Goal: Obtain resource: Download file/media

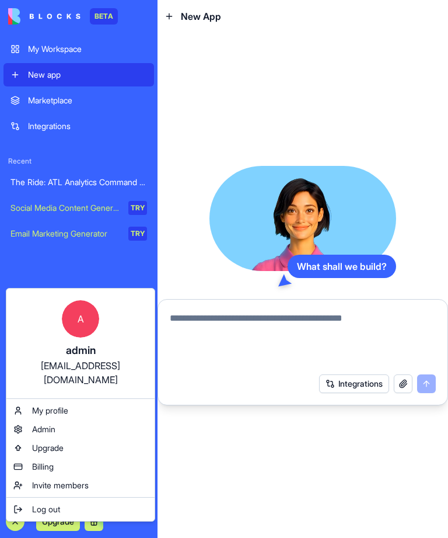
click at [116, 176] on div "The Ride: ATL Analytics Command Center" at bounding box center [79, 182] width 137 height 12
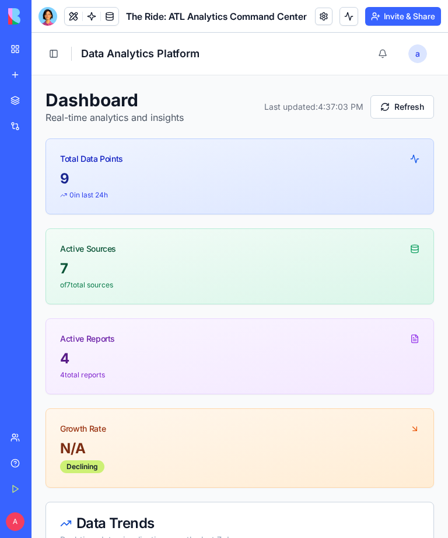
click at [409, 96] on button "Refresh" at bounding box center [403, 106] width 64 height 23
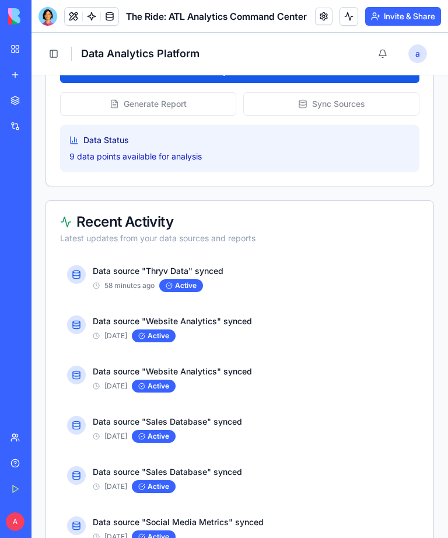
scroll to position [789, 0]
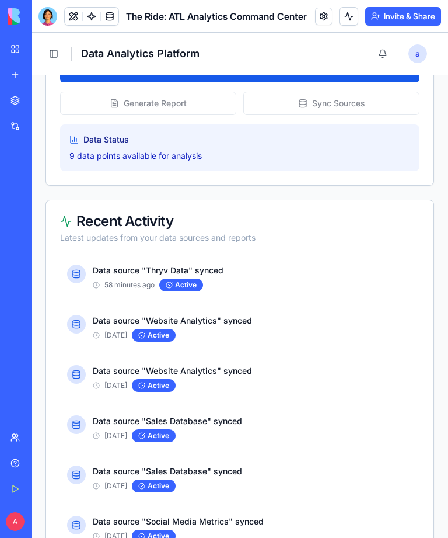
click at [233, 145] on div "Data Status" at bounding box center [239, 140] width 341 height 12
click at [173, 148] on div "Data Status 9 data points available for analysis" at bounding box center [240, 147] width 360 height 47
click at [347, 102] on div "Generate Report Sync Sources" at bounding box center [240, 103] width 360 height 23
click at [327, 96] on div "Generate Report Sync Sources" at bounding box center [240, 103] width 360 height 23
click at [312, 104] on div "Generate Report Sync Sources" at bounding box center [240, 103] width 360 height 23
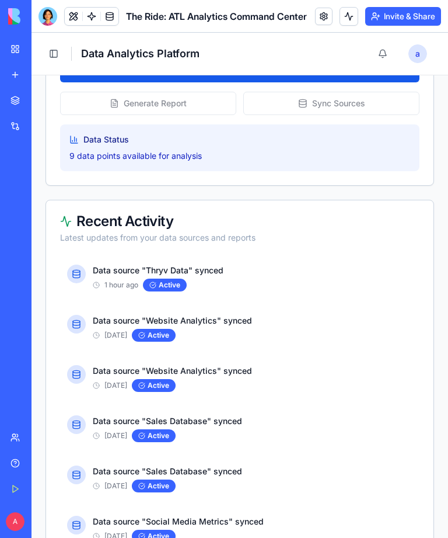
click at [20, 467] on link "Help" at bounding box center [27, 462] width 47 height 23
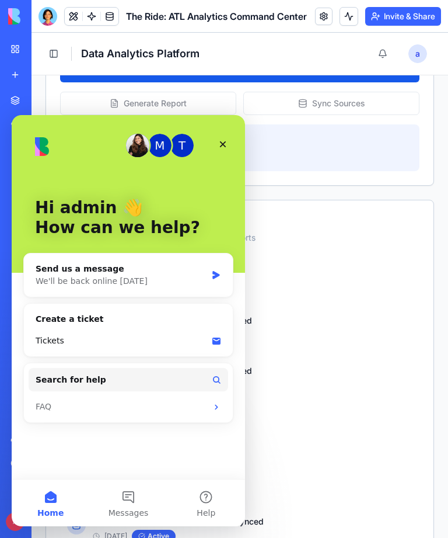
scroll to position [0, 0]
click at [212, 493] on button "Help" at bounding box center [207, 502] width 78 height 47
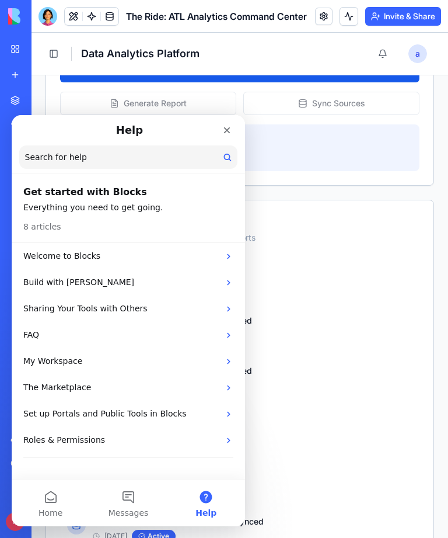
click at [139, 199] on header "Get started with Blocks Everything you need to get going. 8 articles" at bounding box center [128, 209] width 233 height 67
click at [106, 197] on h2 "Get started with Blocks" at bounding box center [128, 192] width 210 height 14
click at [147, 261] on p "Welcome to Blocks" at bounding box center [121, 256] width 196 height 12
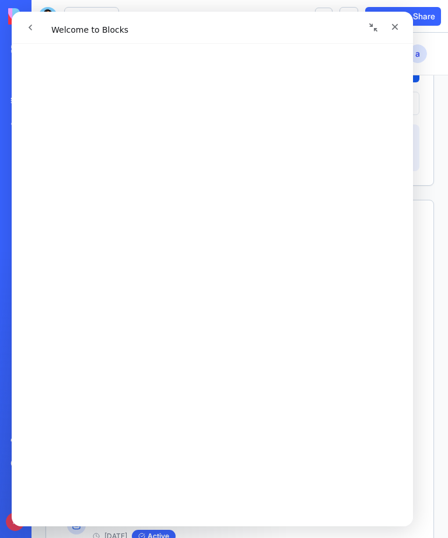
scroll to position [52, 0]
click at [29, 25] on icon "go back" at bounding box center [30, 27] width 9 height 9
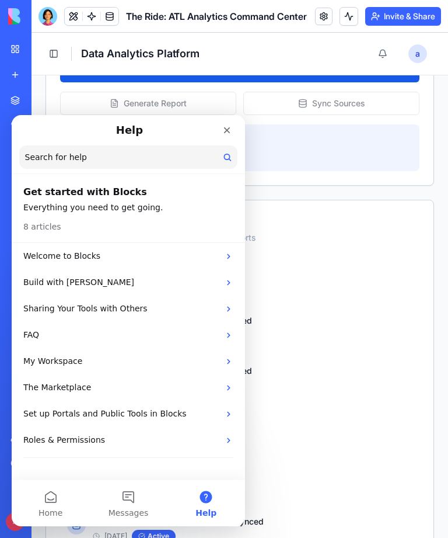
click at [299, 41] on header "Toggle Sidebar Data Analytics Platform a admin" at bounding box center [240, 54] width 417 height 43
click at [233, 130] on div "Close" at bounding box center [227, 130] width 21 height 21
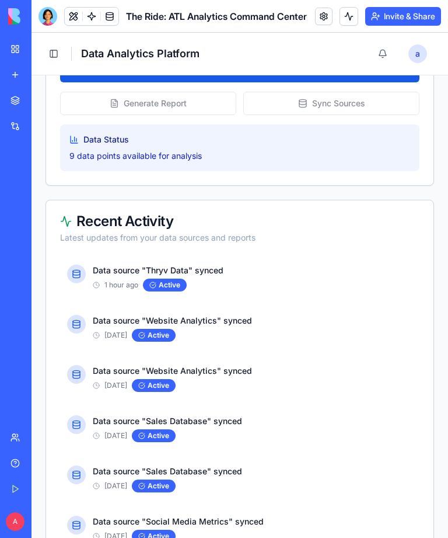
click at [50, 17] on div at bounding box center [48, 16] width 19 height 19
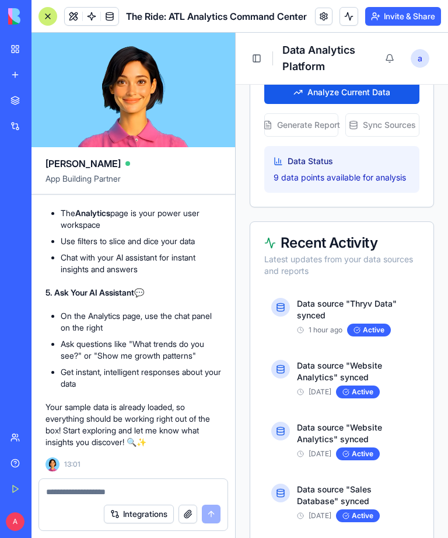
scroll to position [0, 0]
click at [97, 496] on textarea at bounding box center [133, 492] width 175 height 12
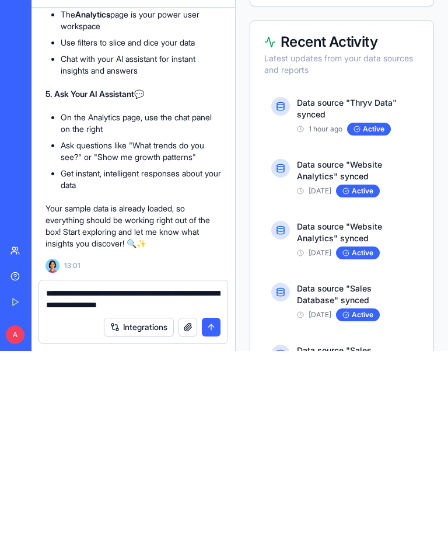
click at [163, 474] on textarea "**********" at bounding box center [133, 485] width 175 height 23
click at [186, 474] on textarea "**********" at bounding box center [133, 485] width 175 height 23
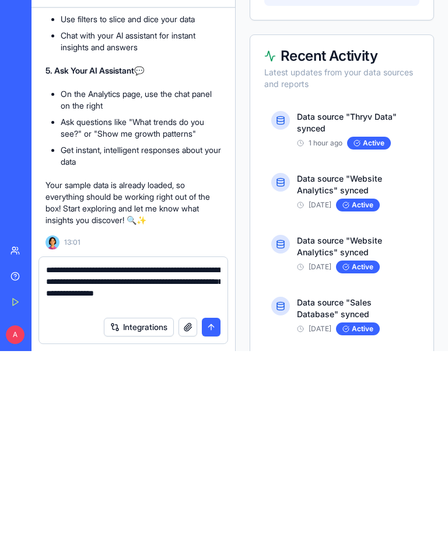
type textarea "**********"
click at [211, 504] on button "submit" at bounding box center [211, 513] width 19 height 19
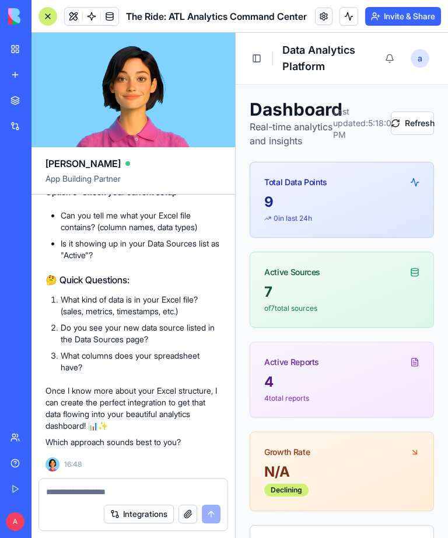
scroll to position [3074, 0]
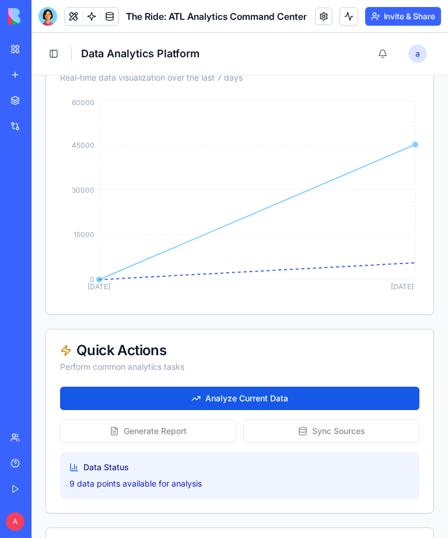
scroll to position [463, 0]
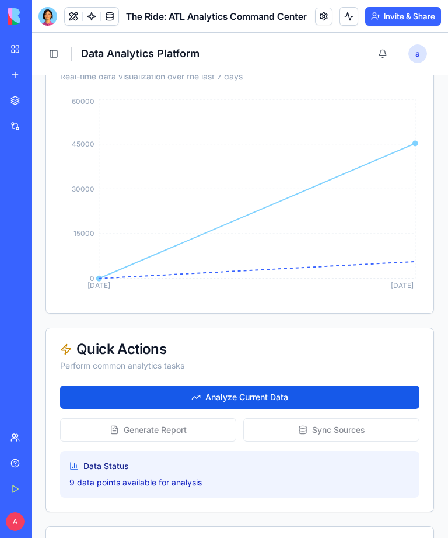
click at [117, 9] on link at bounding box center [110, 17] width 18 height 18
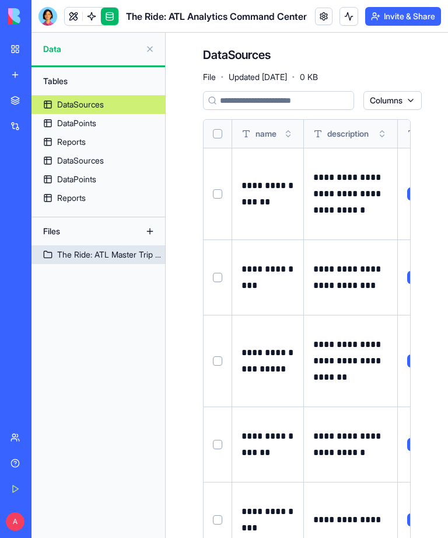
click at [114, 254] on div "The Ride: ATL Master Trip Data" at bounding box center [111, 255] width 108 height 12
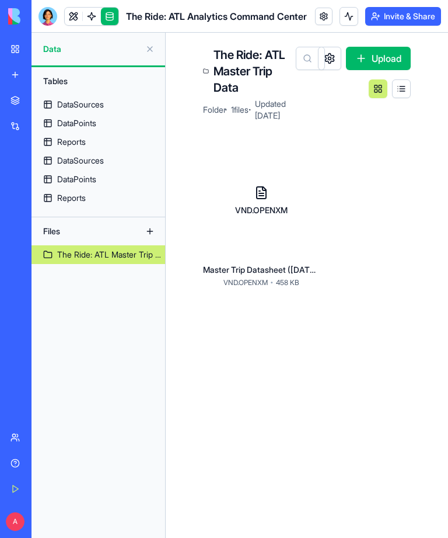
click at [408, 86] on button at bounding box center [401, 88] width 19 height 19
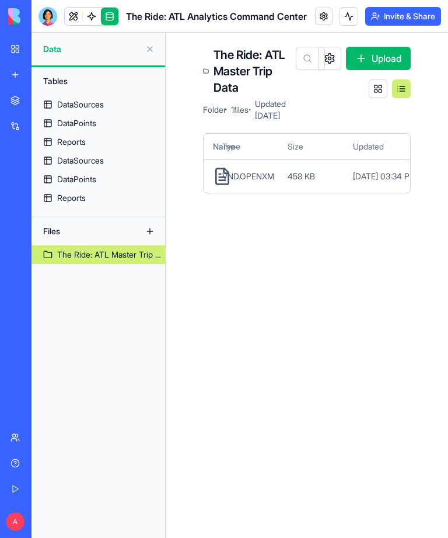
click at [328, 163] on div "Master Trip Datasheet ([DATE]).xlsx VND.OPENXM 458 KB [DATE] 03:34 PM" at bounding box center [307, 175] width 207 height 33
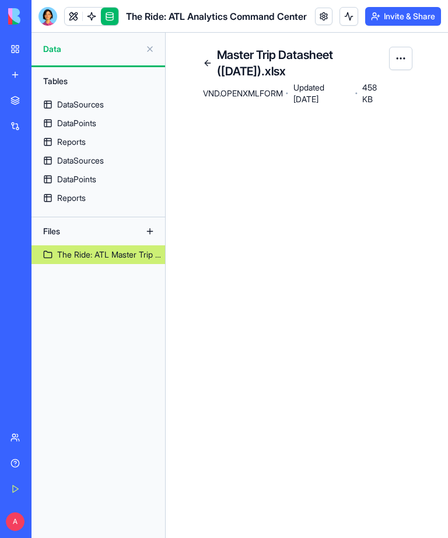
click at [331, 166] on main "Master Trip Datasheet ([DATE]).xlsx VND.OPENXMLFORM · Updated [DATE] · 458 KB" at bounding box center [307, 285] width 283 height 505
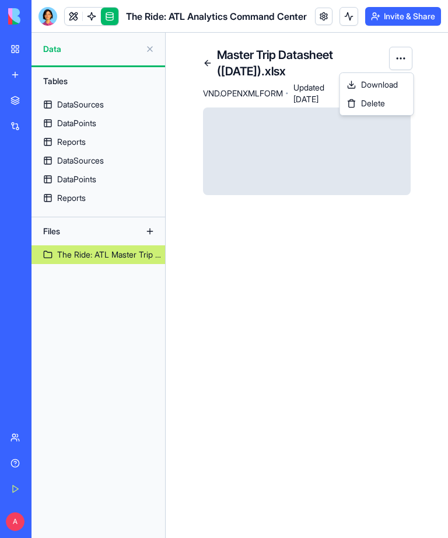
click at [362, 262] on html "BETA My Workspace New app Marketplace Integrations Recent The Ride: ATL Analyti…" at bounding box center [224, 269] width 448 height 538
click at [351, 17] on button at bounding box center [349, 16] width 19 height 19
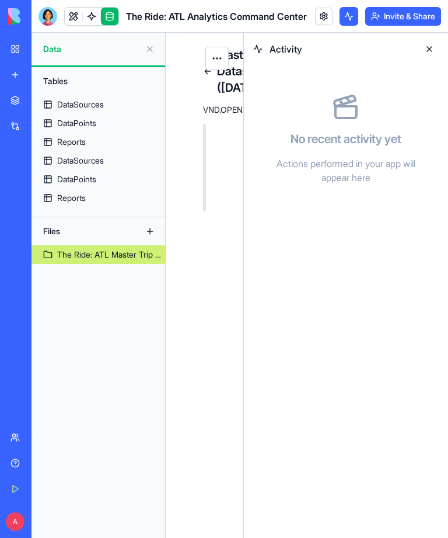
click at [216, 211] on div "Master Trip Datasheet ([DATE]).xlsx VND.OPENXMLFORM · Updated [DATE] · 458 KB" at bounding box center [205, 129] width 78 height 193
click at [228, 53] on button "button" at bounding box center [216, 58] width 23 height 23
click at [205, 218] on html "BETA My Workspace New app Marketplace Integrations Recent The Ride: ATL Analyti…" at bounding box center [224, 269] width 448 height 538
click at [428, 45] on button at bounding box center [429, 49] width 19 height 19
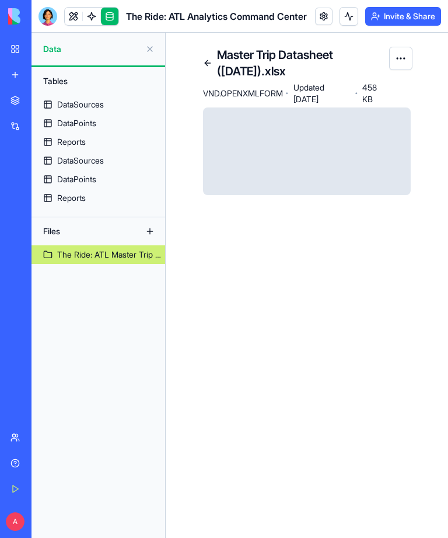
click at [328, 13] on link at bounding box center [324, 17] width 18 height 18
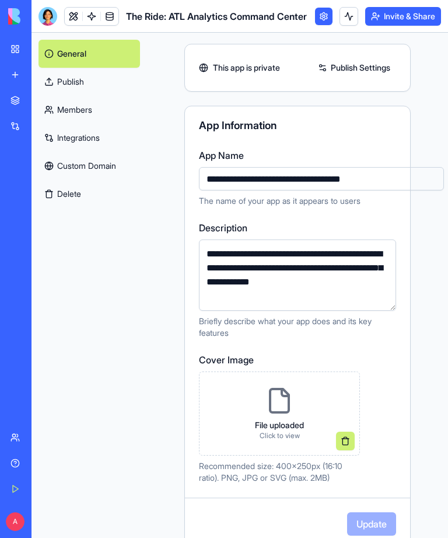
scroll to position [33, 0]
click at [12, 102] on link "Marketplace" at bounding box center [27, 100] width 47 height 23
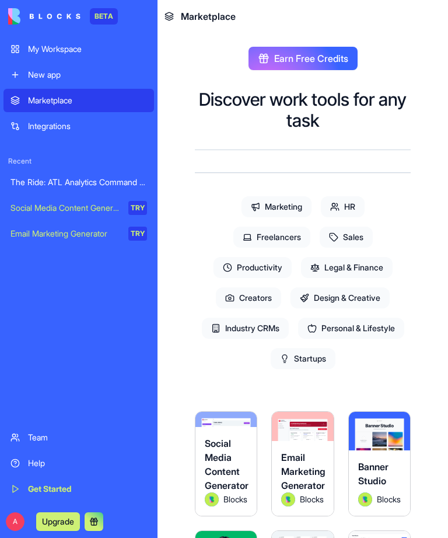
click at [109, 187] on div "The Ride: ATL Analytics Command Center" at bounding box center [79, 182] width 137 height 12
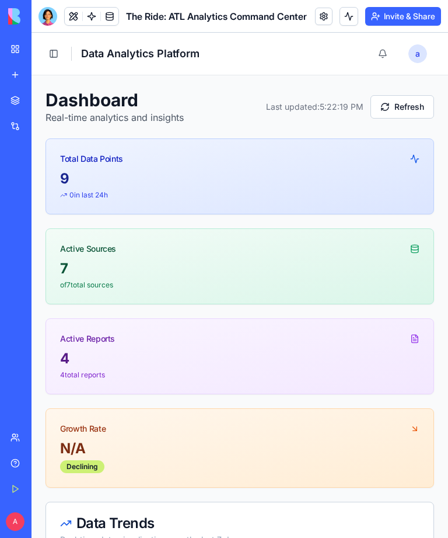
click at [114, 17] on link at bounding box center [110, 17] width 18 height 18
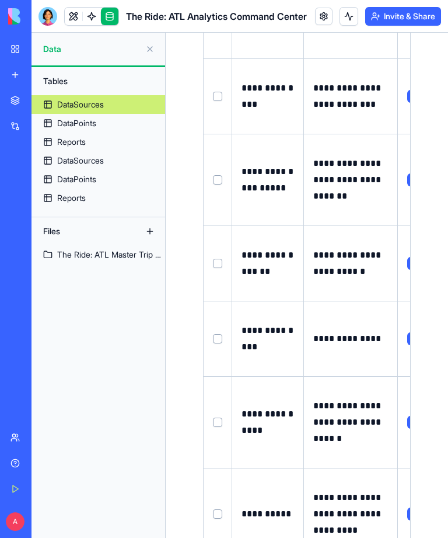
scroll to position [180, 0]
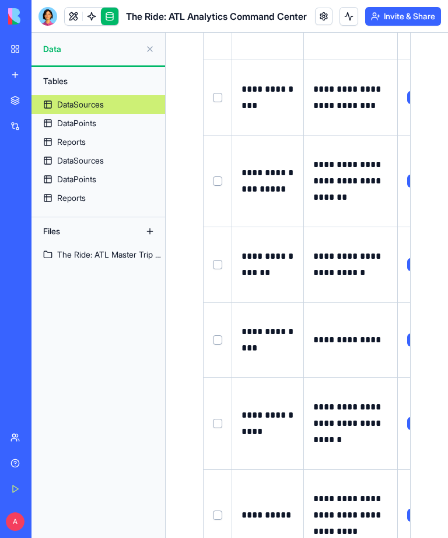
click at [219, 469] on td at bounding box center [218, 515] width 29 height 92
click at [221, 510] on button "Select row" at bounding box center [217, 514] width 9 height 9
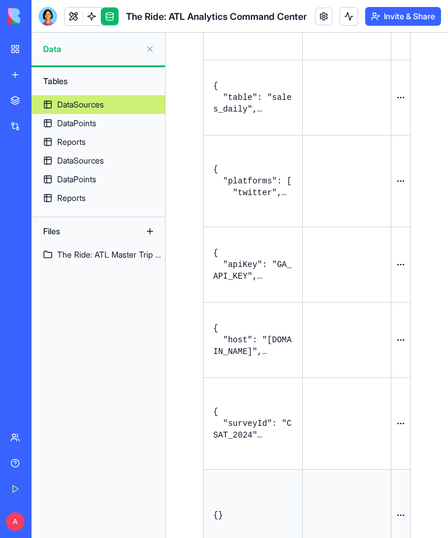
scroll to position [0, 453]
click at [108, 165] on html "**********" at bounding box center [224, 269] width 448 height 538
click at [99, 161] on div "DataSources" at bounding box center [80, 161] width 47 height 12
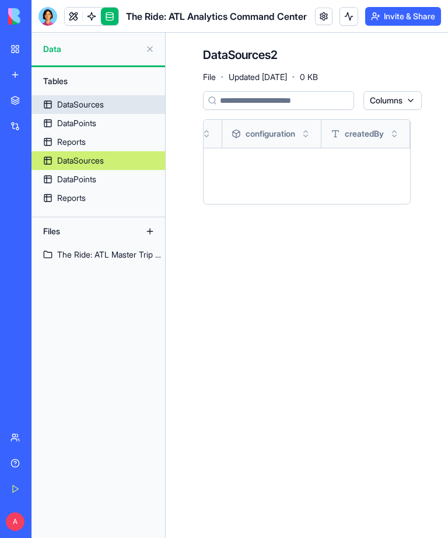
click at [96, 100] on div "DataSources" at bounding box center [80, 105] width 47 height 12
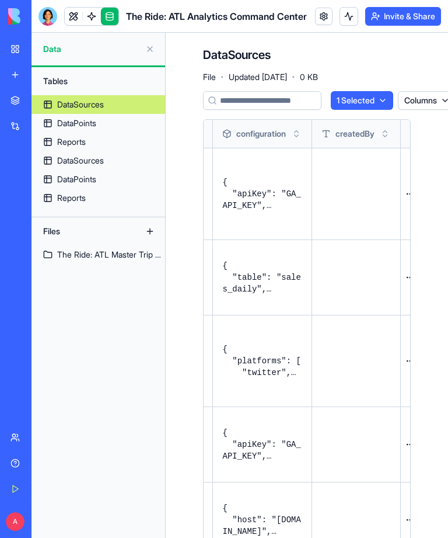
click at [96, 128] on div "DataPoints" at bounding box center [76, 123] width 39 height 12
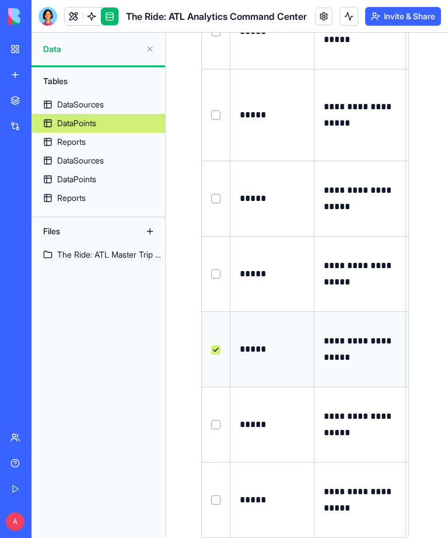
click at [111, 251] on div "The Ride: ATL Master Trip Data" at bounding box center [111, 255] width 108 height 12
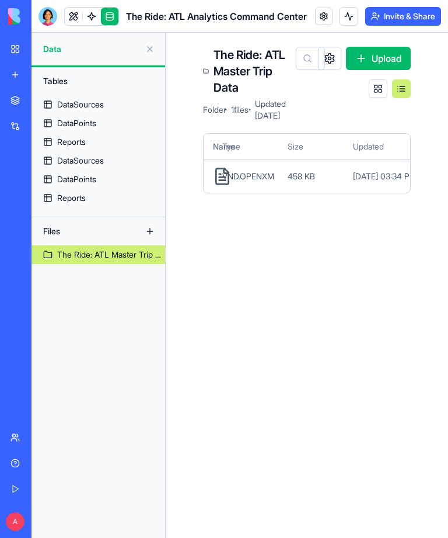
click at [339, 62] on button at bounding box center [329, 58] width 23 height 23
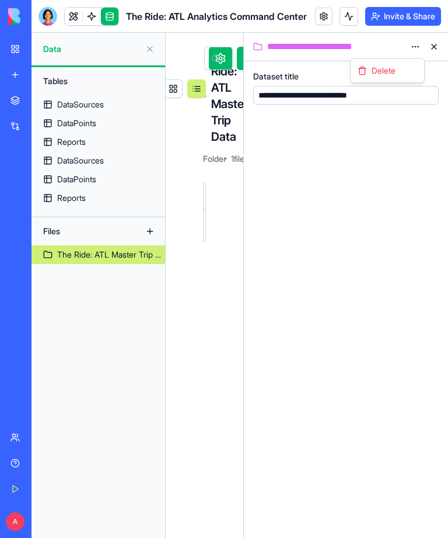
click at [278, 267] on html "**********" at bounding box center [224, 269] width 448 height 538
click at [224, 327] on main "The Ride: ATL Master Trip Data Folder · 1 files · Updated [DATE] Upload Name Ty…" at bounding box center [205, 285] width 78 height 505
click at [207, 333] on main "The Ride: ATL Master Trip Data Folder · 1 files · Updated [DATE] Upload Name Ty…" at bounding box center [205, 285] width 78 height 505
click at [193, 139] on div "The Ride: ATL Master Trip Data Folder · 1 files · Updated [DATE] Upload Name Ty…" at bounding box center [205, 149] width 78 height 233
click at [440, 41] on button at bounding box center [434, 46] width 19 height 19
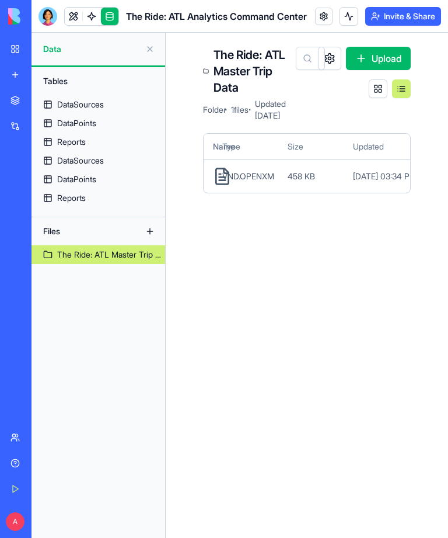
click at [268, 173] on span "VND.OPENXM" at bounding box center [248, 176] width 52 height 12
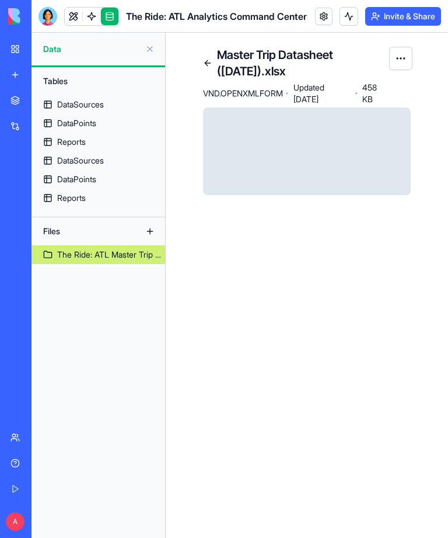
click at [201, 58] on link at bounding box center [207, 63] width 19 height 19
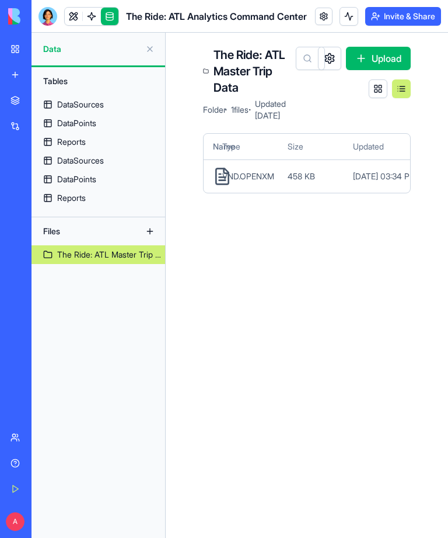
click at [54, 8] on div at bounding box center [48, 16] width 19 height 19
